Goal: Use online tool/utility: Utilize a website feature to perform a specific function

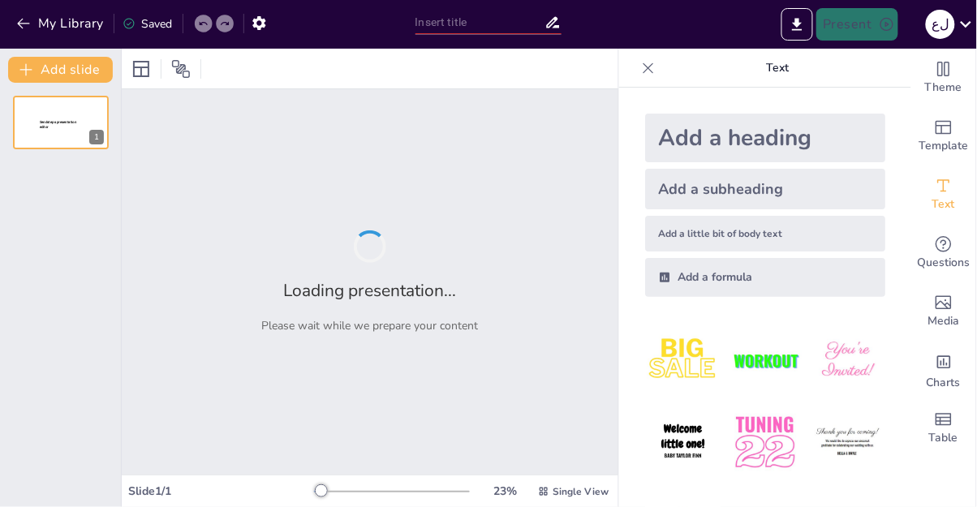
type input "Imported الإدغام.pptx"
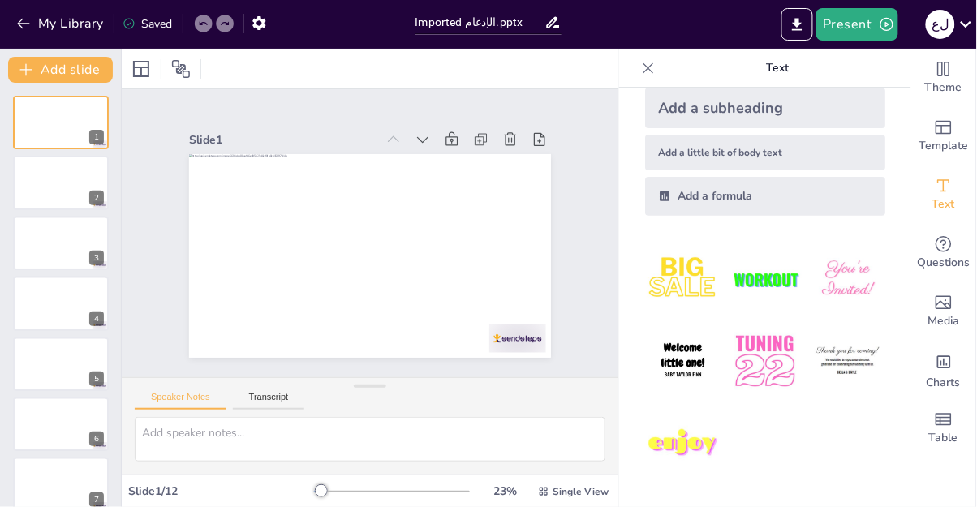
click at [950, 79] on span "Theme" at bounding box center [943, 88] width 37 height 18
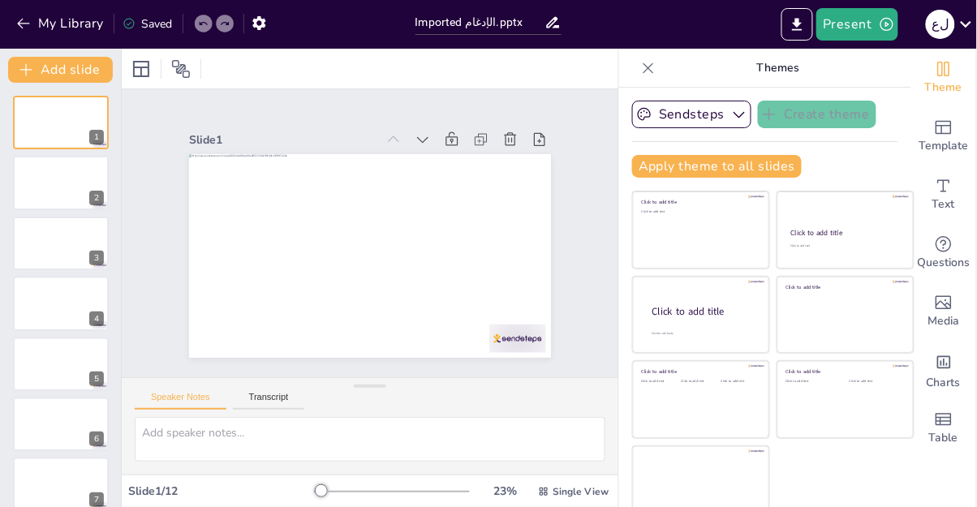
click at [947, 130] on icon "Add ready made slides" at bounding box center [943, 127] width 19 height 19
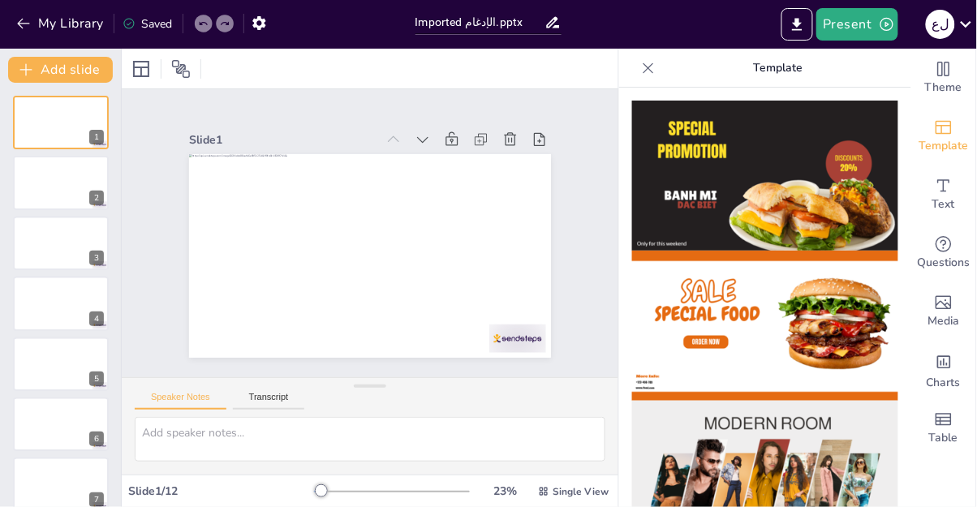
click at [937, 201] on span "Text" at bounding box center [943, 205] width 23 height 18
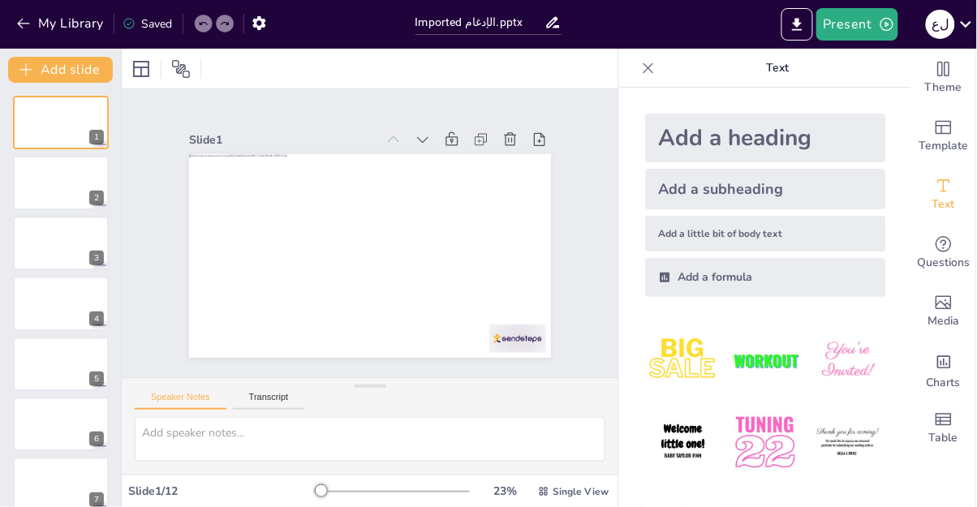
click at [948, 249] on icon "Get real-time input from your audience" at bounding box center [943, 244] width 16 height 16
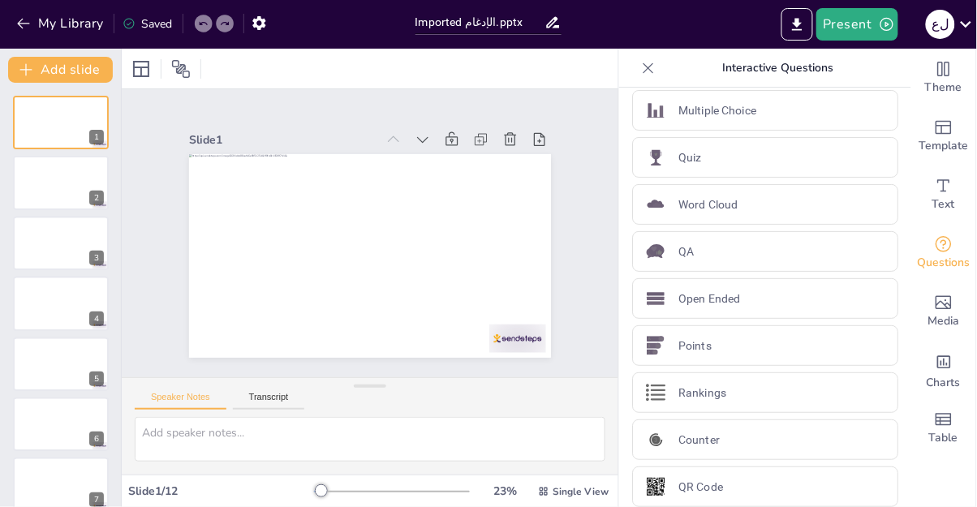
scroll to position [12, 0]
click at [789, 203] on div "Word Cloud" at bounding box center [765, 203] width 266 height 41
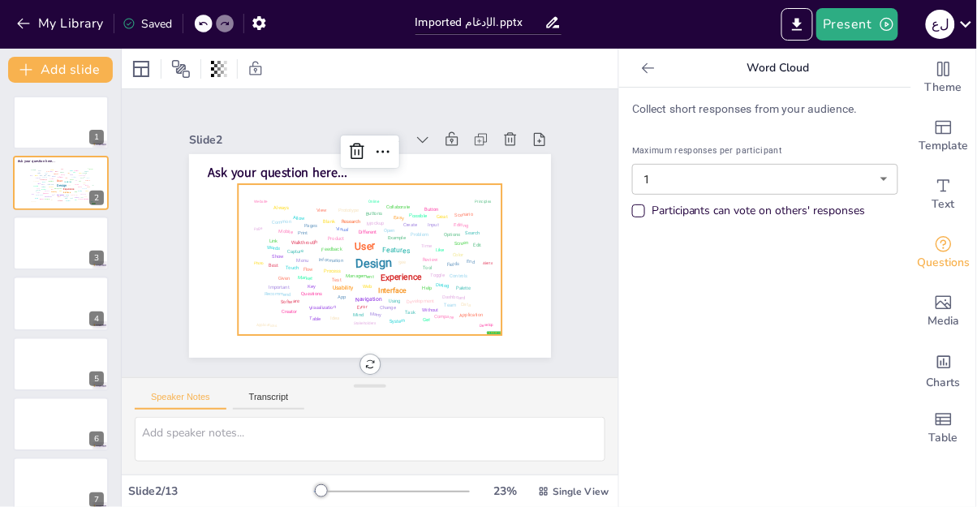
click at [892, 184] on body "My Library Saved Imported الإدغام.pptx Present ل ع Document fonts Akatab Popul…" at bounding box center [488, 253] width 977 height 507
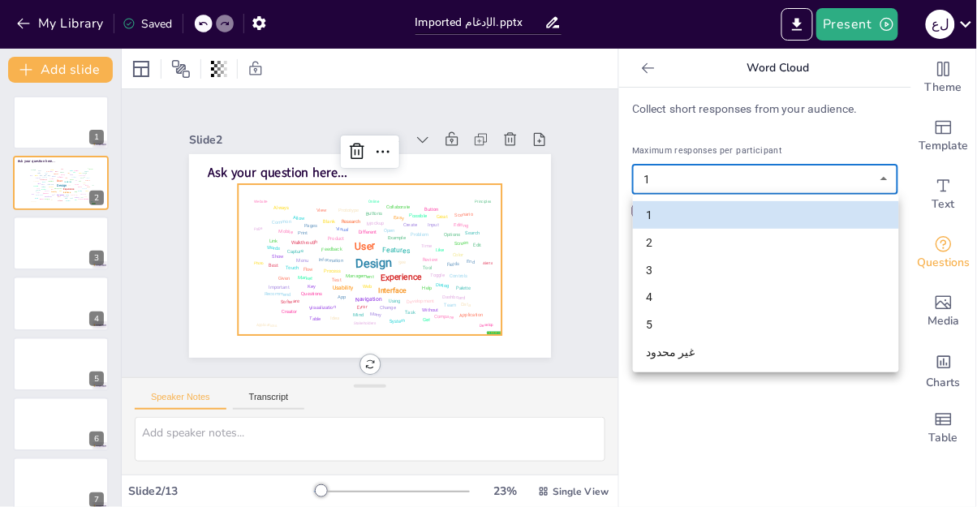
click at [677, 326] on li "5" at bounding box center [766, 325] width 266 height 28
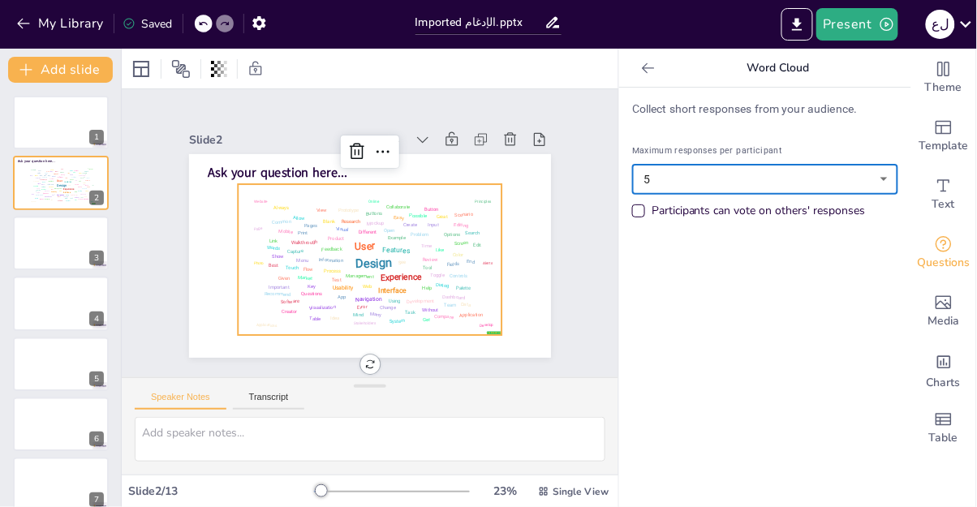
click at [638, 211] on div "Participants can vote on others' responses" at bounding box center [638, 211] width 8 height 8
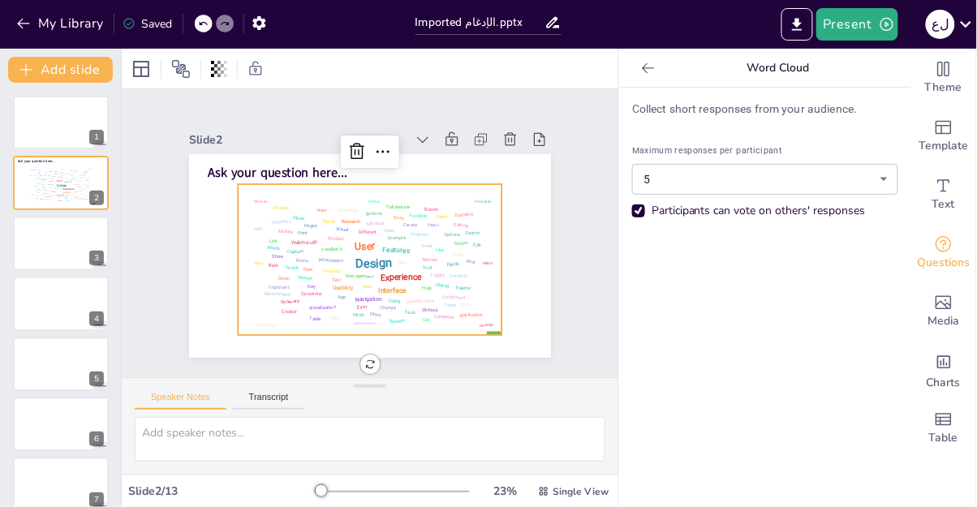
click at [280, 244] on div "Given" at bounding box center [273, 239] width 13 height 10
click at [280, 272] on div "Important" at bounding box center [269, 267] width 21 height 9
click at [889, 189] on body "My Library Saved Imported الإدغام.pptx Present ل ع Document fonts Akatab Popul…" at bounding box center [488, 253] width 977 height 507
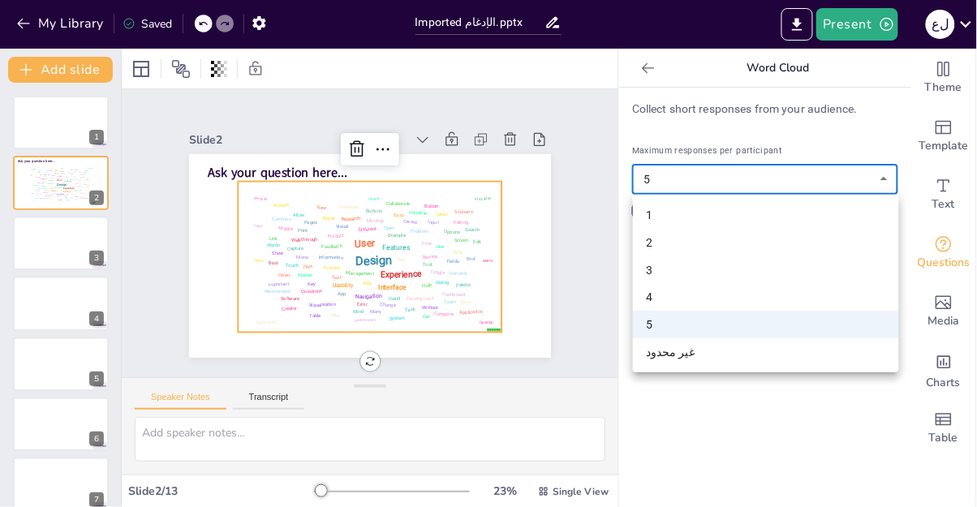
click at [705, 240] on li "2" at bounding box center [766, 243] width 266 height 28
type input "2"
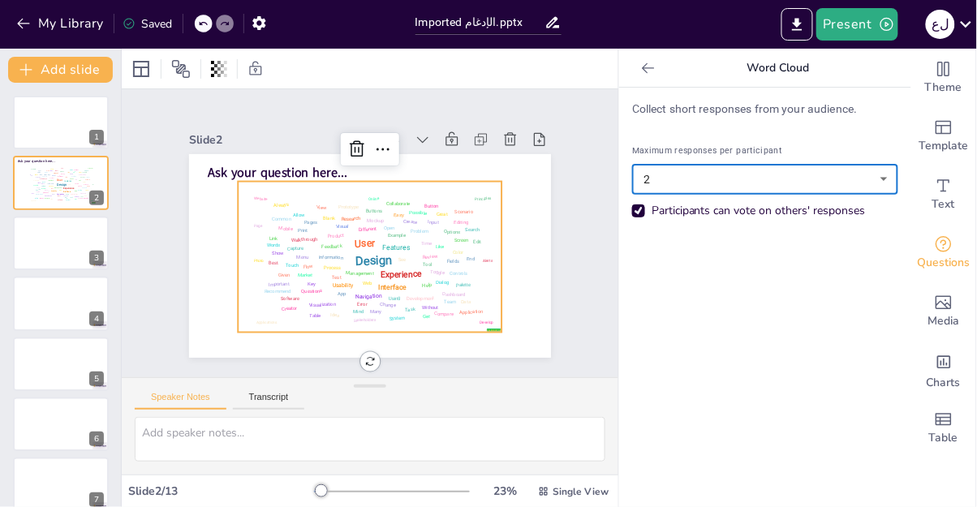
click at [952, 311] on icon "Add images, graphics, shapes or video" at bounding box center [943, 302] width 19 height 19
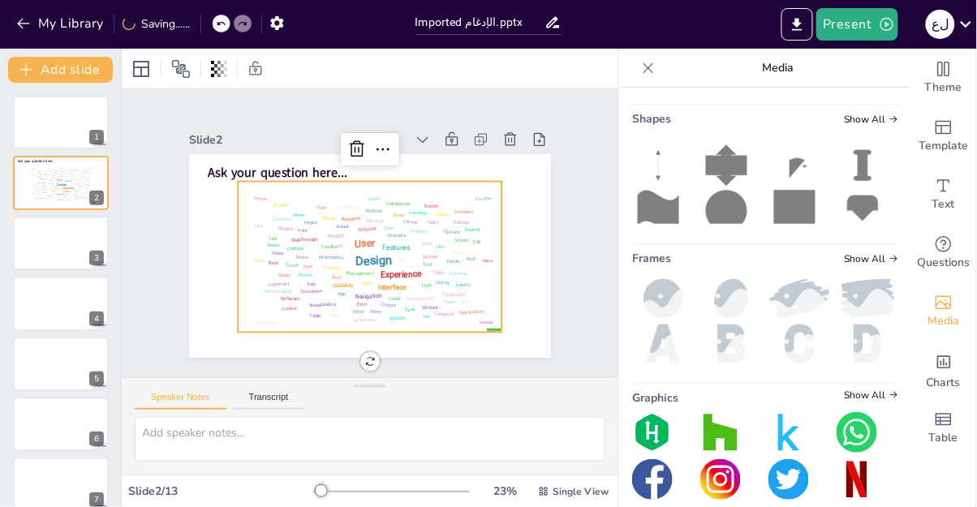
scroll to position [341, 0]
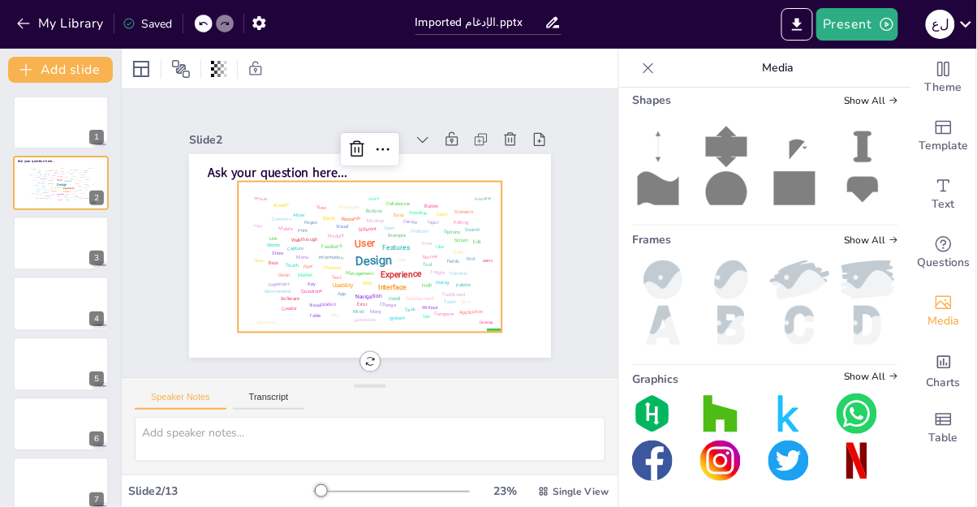
click at [952, 375] on span "Charts" at bounding box center [943, 383] width 34 height 18
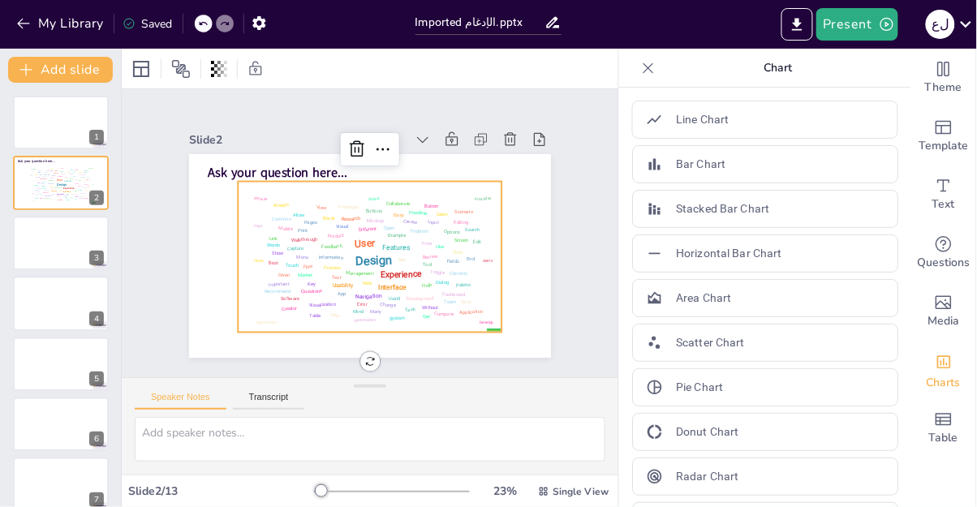
click at [950, 424] on icon "Add a table" at bounding box center [943, 419] width 16 height 12
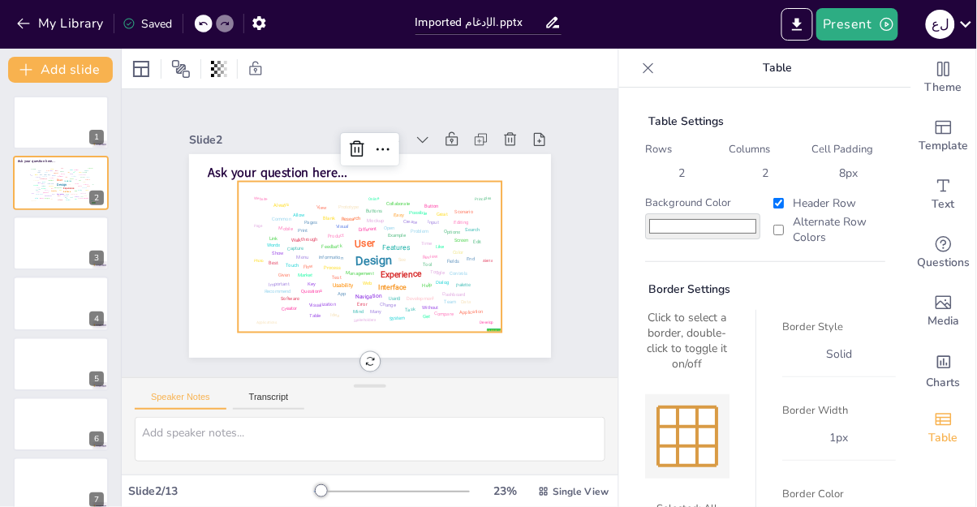
scroll to position [101, 0]
